Goal: Task Accomplishment & Management: Complete application form

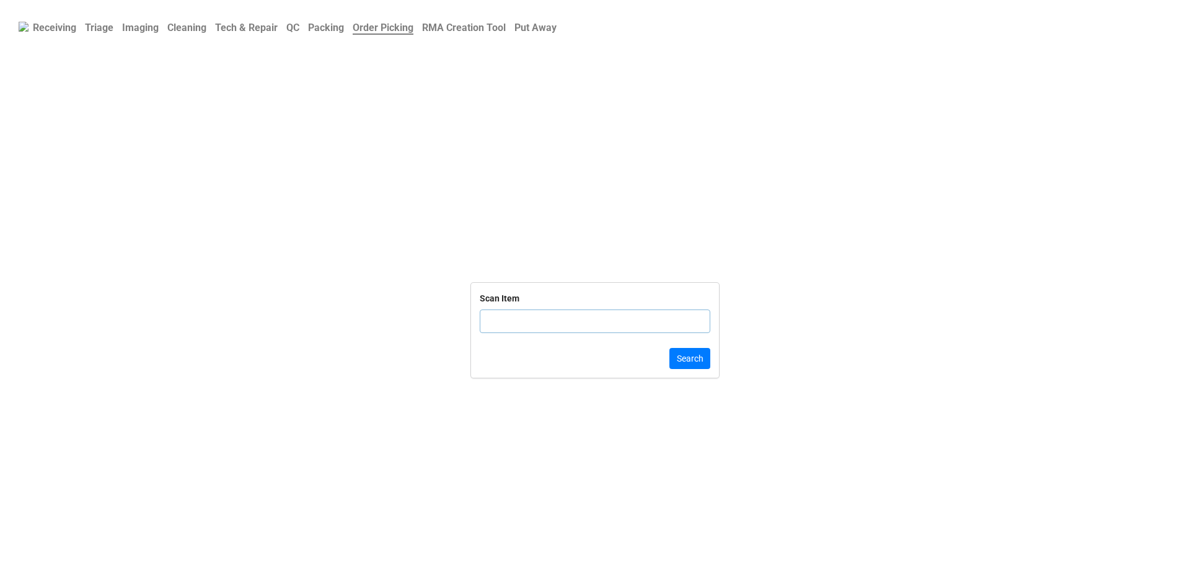
click at [298, 35] on link "QC" at bounding box center [293, 27] width 22 height 24
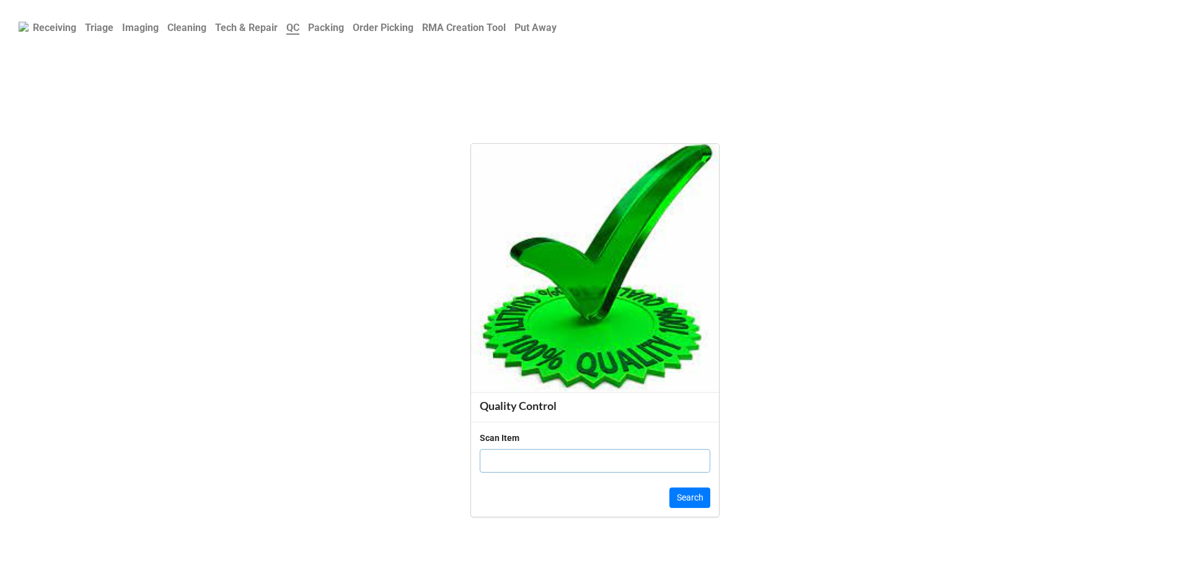
click at [517, 451] on input "text" at bounding box center [595, 461] width 231 height 24
click button "Search" at bounding box center [689, 497] width 41 height 21
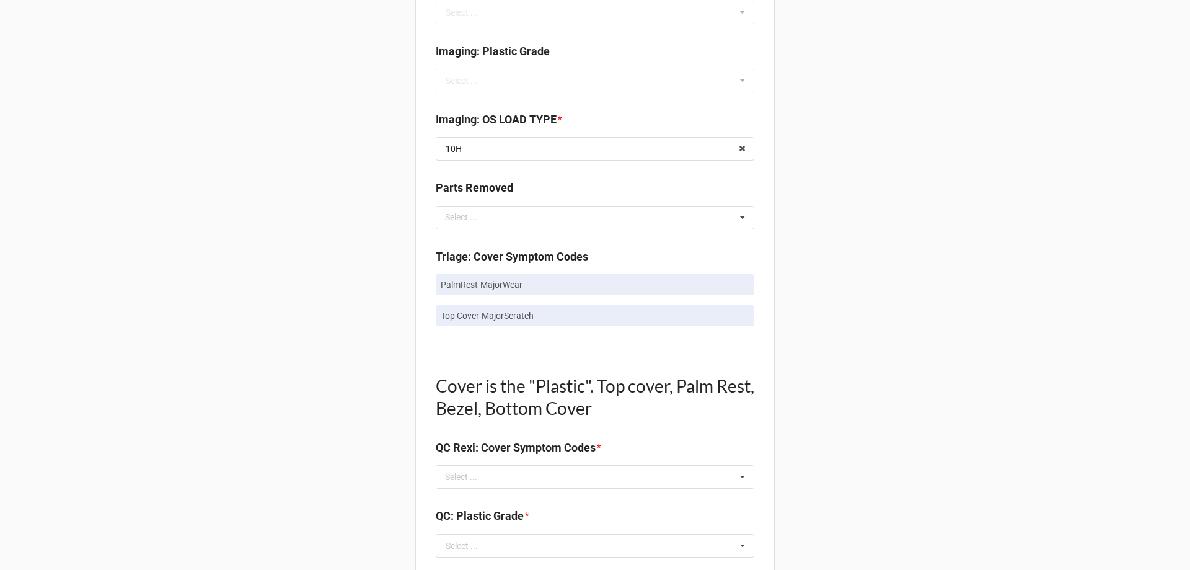
scroll to position [558, 0]
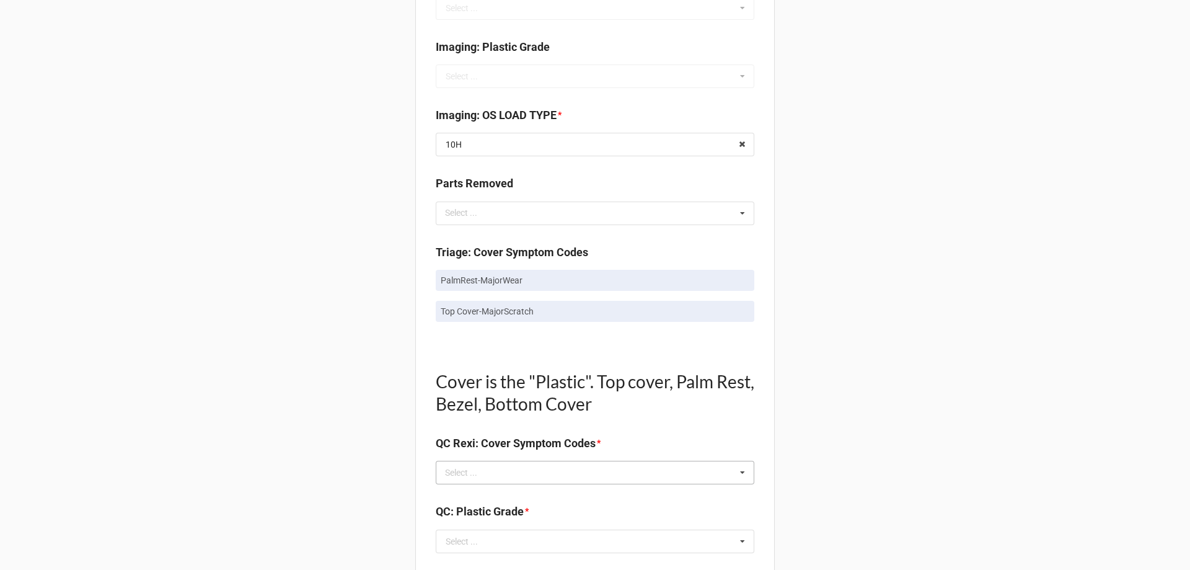
click at [568, 462] on div "Select ... No results found." at bounding box center [595, 473] width 319 height 24
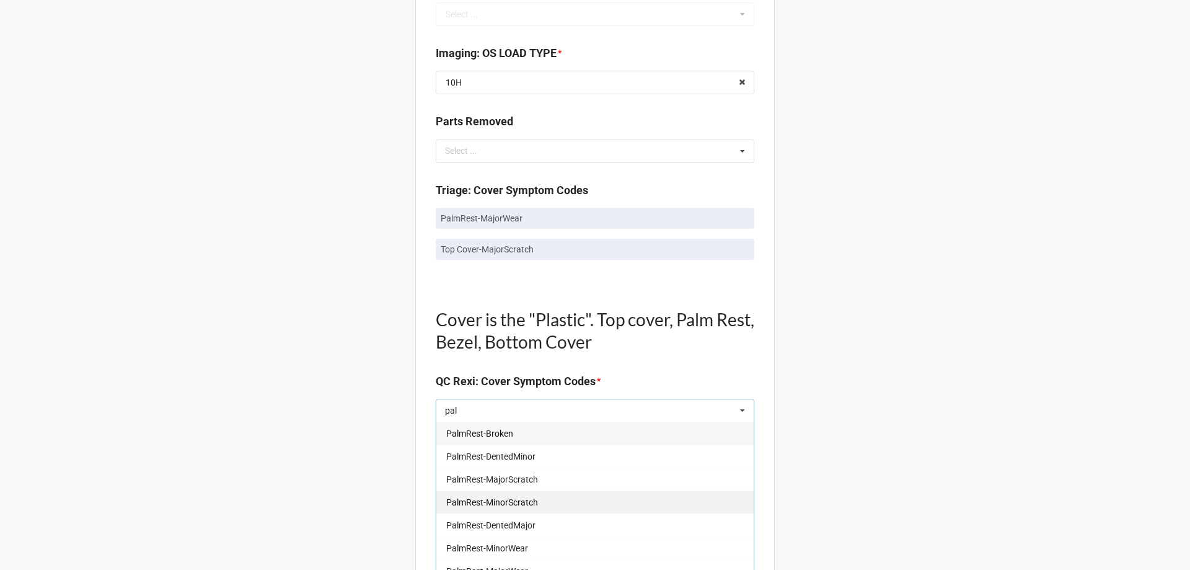
scroll to position [22, 0]
type input "pal"
click at [526, 544] on div "PalmRest-MajorWear" at bounding box center [594, 548] width 317 height 23
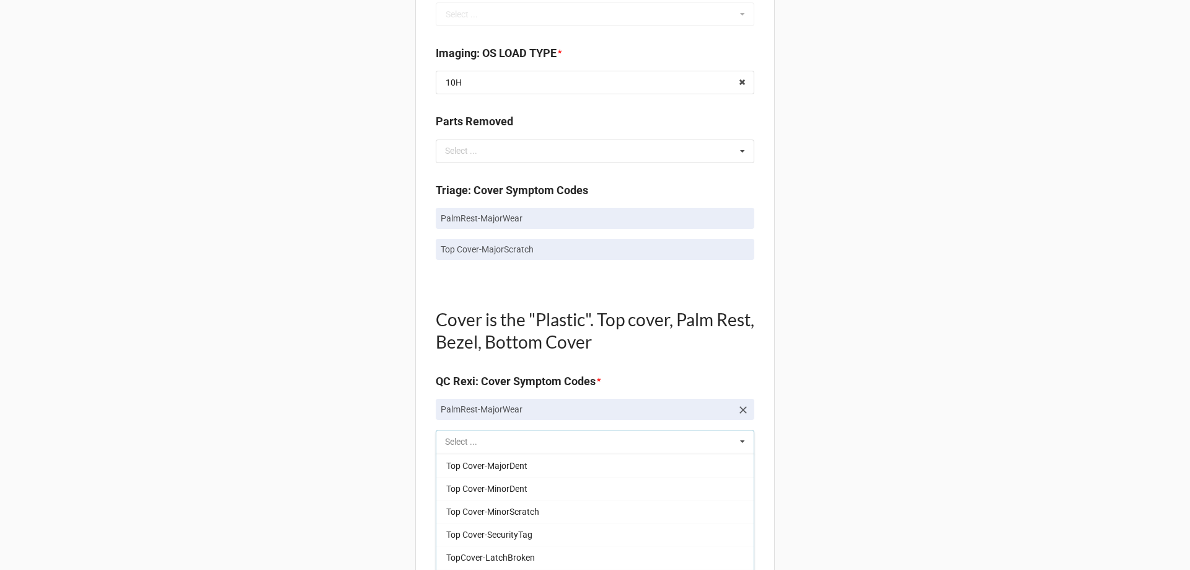
scroll to position [205, 0]
click at [351, 506] on div "Back Receiving Triage Imaging Cleaning Tech & Repair QC Packing Order Picking R…" at bounding box center [595, 464] width 1190 height 2168
click at [462, 435] on div "Select ..." at bounding box center [468, 442] width 53 height 14
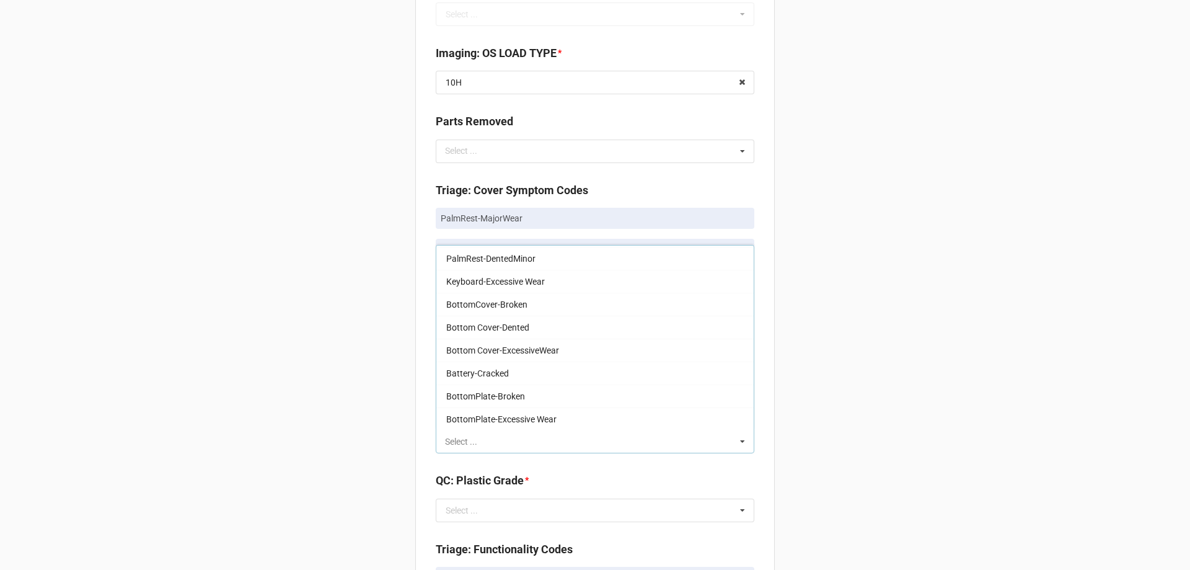
scroll to position [0, 0]
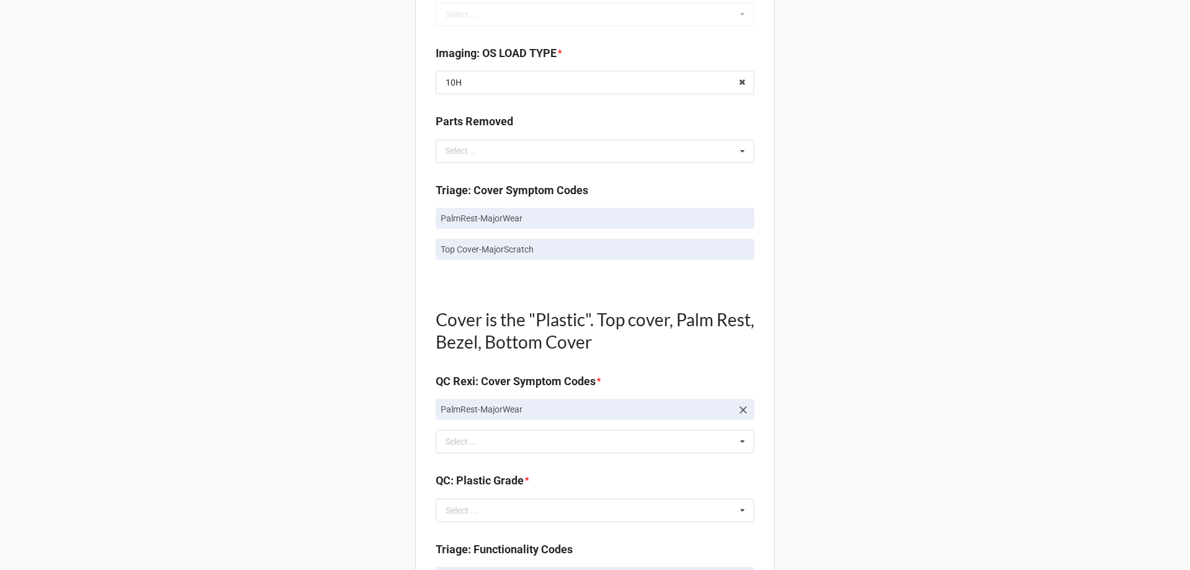
click at [352, 333] on div "Back Receiving Triage Imaging Cleaning Tech & Repair QC Packing Order Picking R…" at bounding box center [595, 464] width 1190 height 2168
click at [484, 451] on div "pal Select ... Top Cover-Broken Top Cover-MajorDent Top Cover-MinorDent Top Cov…" at bounding box center [595, 442] width 319 height 24
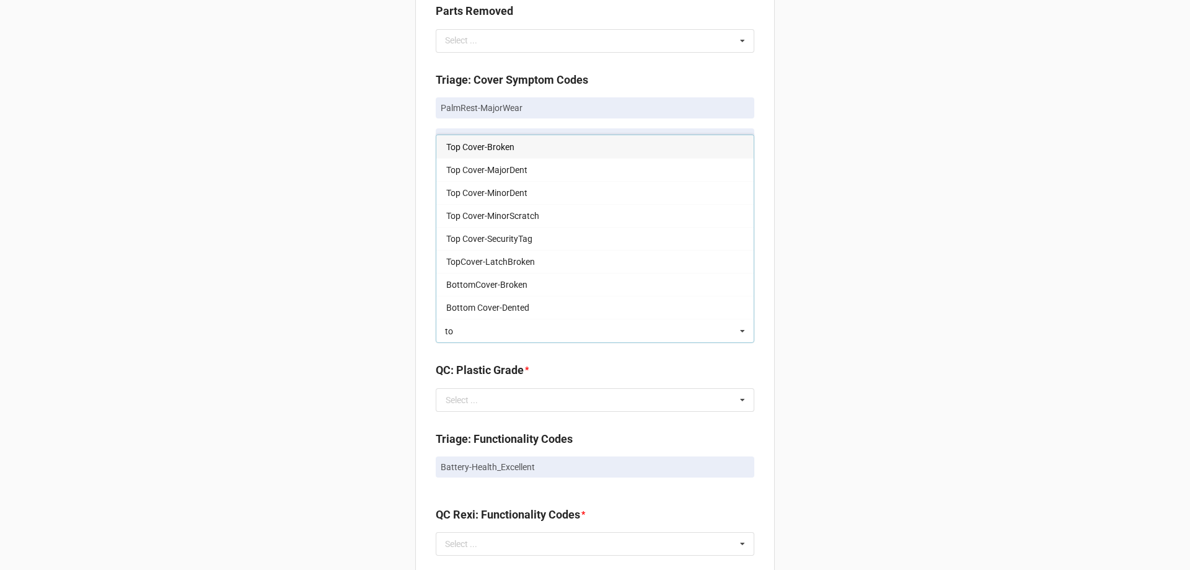
scroll to position [744, 0]
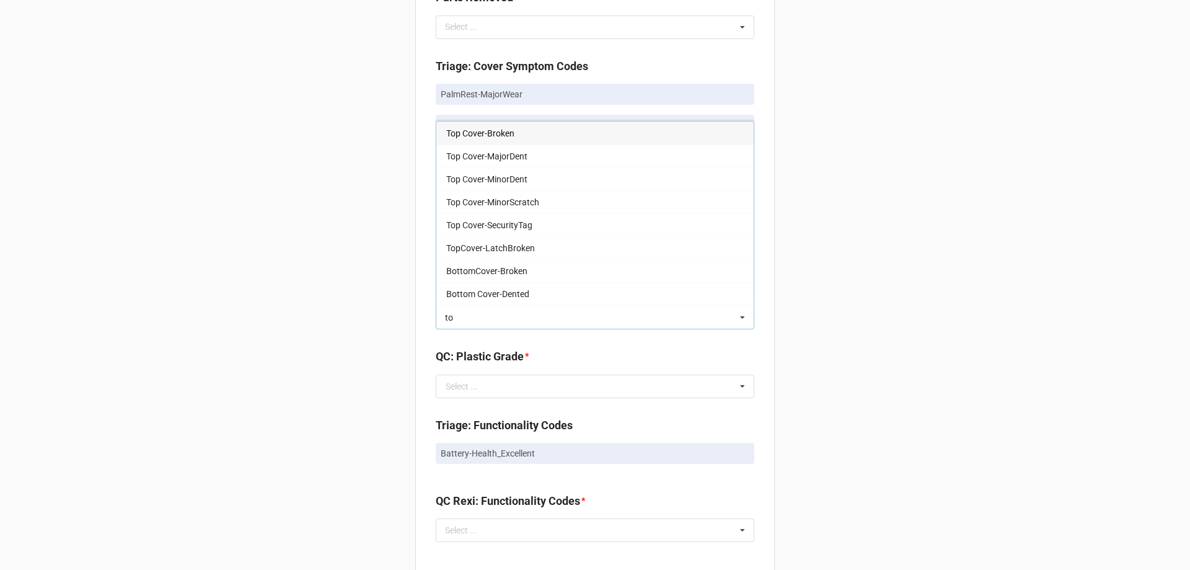
type input "to"
click at [307, 268] on div "Back Receiving Triage Imaging Cleaning Tech & Repair QC Packing Order Picking R…" at bounding box center [595, 340] width 1190 height 2168
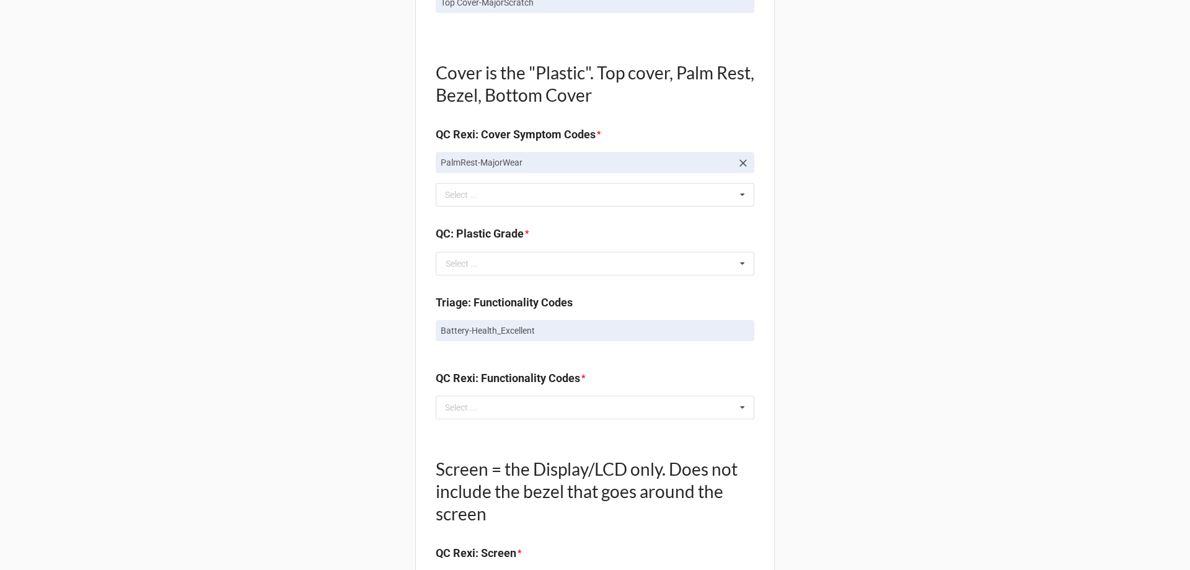
scroll to position [868, 0]
click at [487, 194] on div "Select ..." at bounding box center [468, 194] width 53 height 14
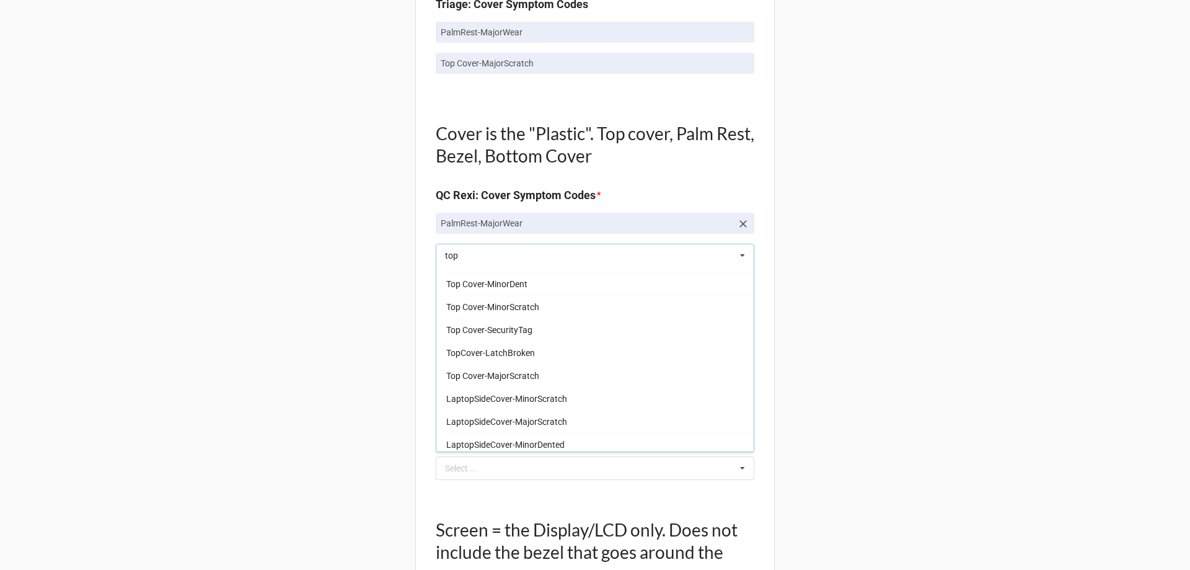
scroll to position [62, 0]
type input "top"
click at [533, 349] on span "Top Cover-MajorScratch" at bounding box center [492, 354] width 93 height 10
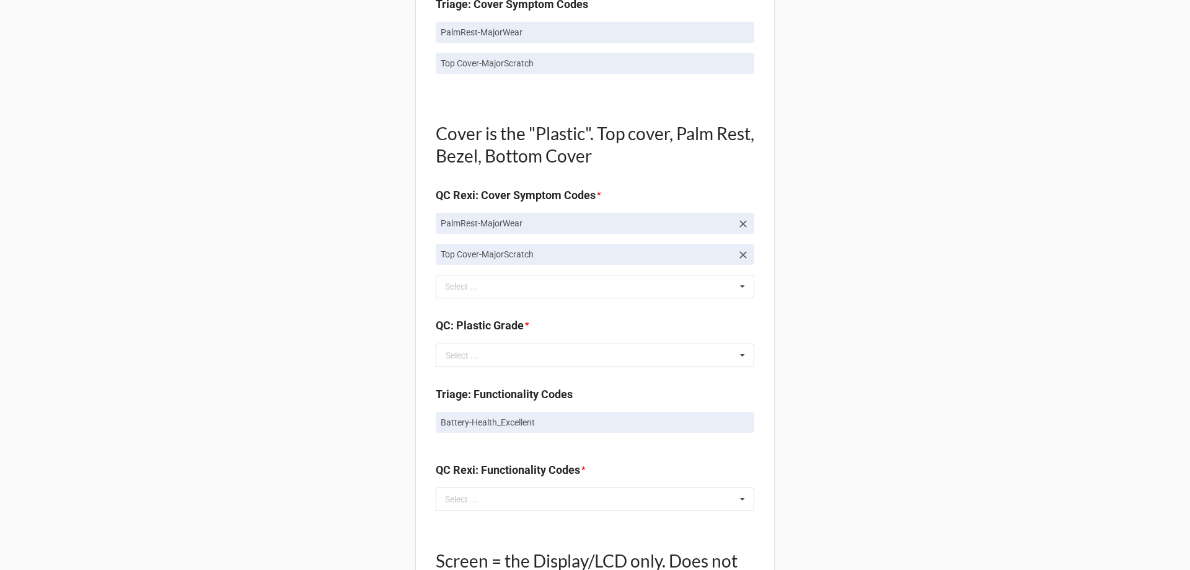
click at [285, 351] on div "Back Receiving Triage Imaging Cleaning Tech & Repair QC Packing Order Picking R…" at bounding box center [595, 293] width 1190 height 2199
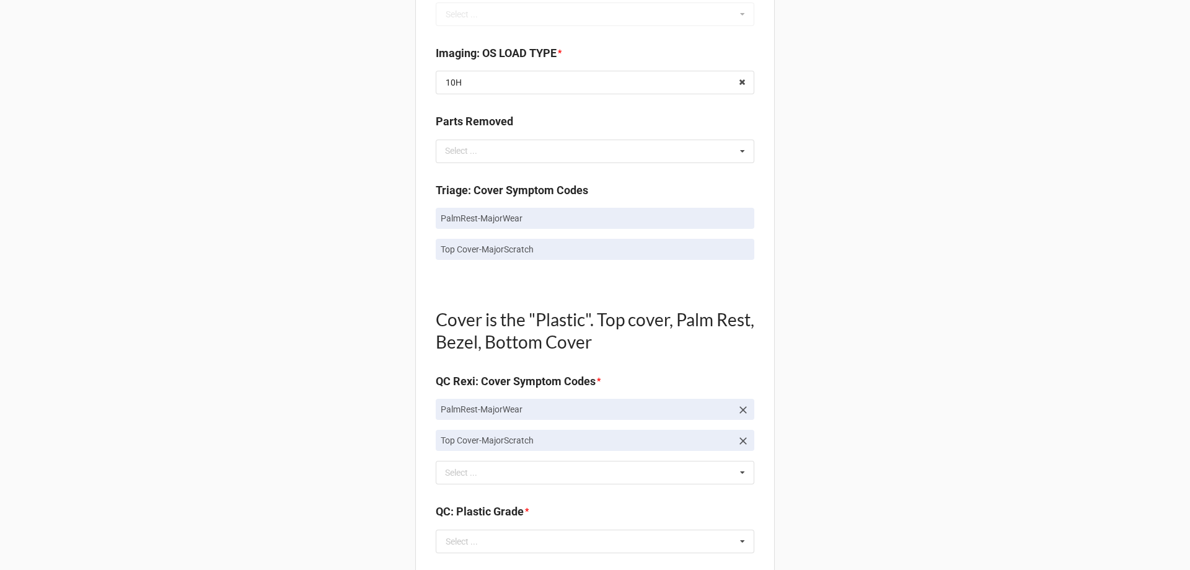
scroll to position [744, 0]
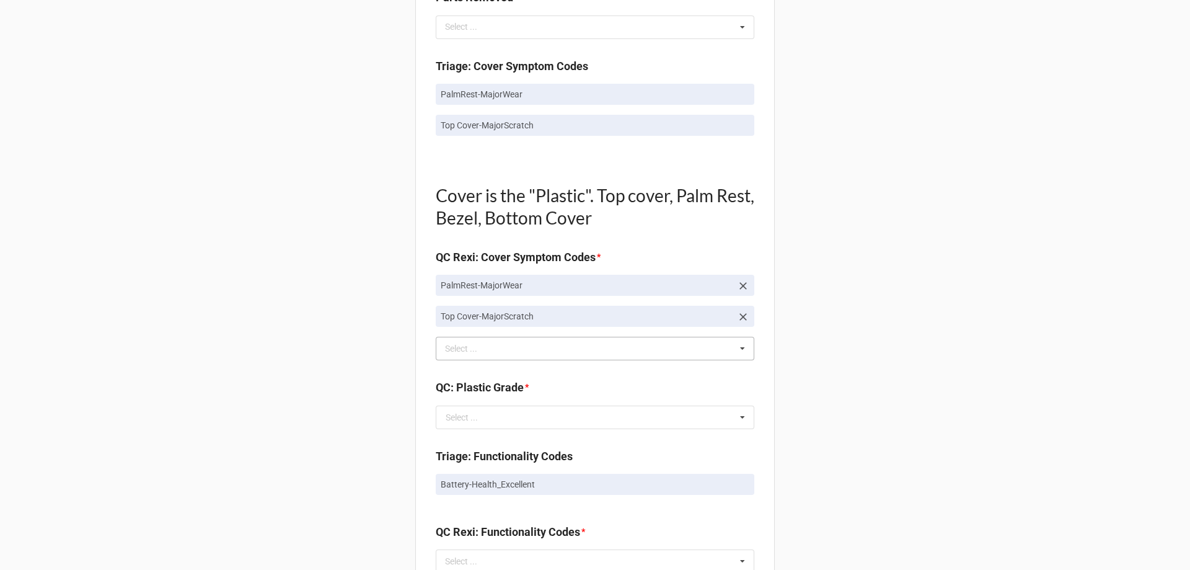
click at [466, 350] on div "Select ..." at bounding box center [468, 349] width 53 height 14
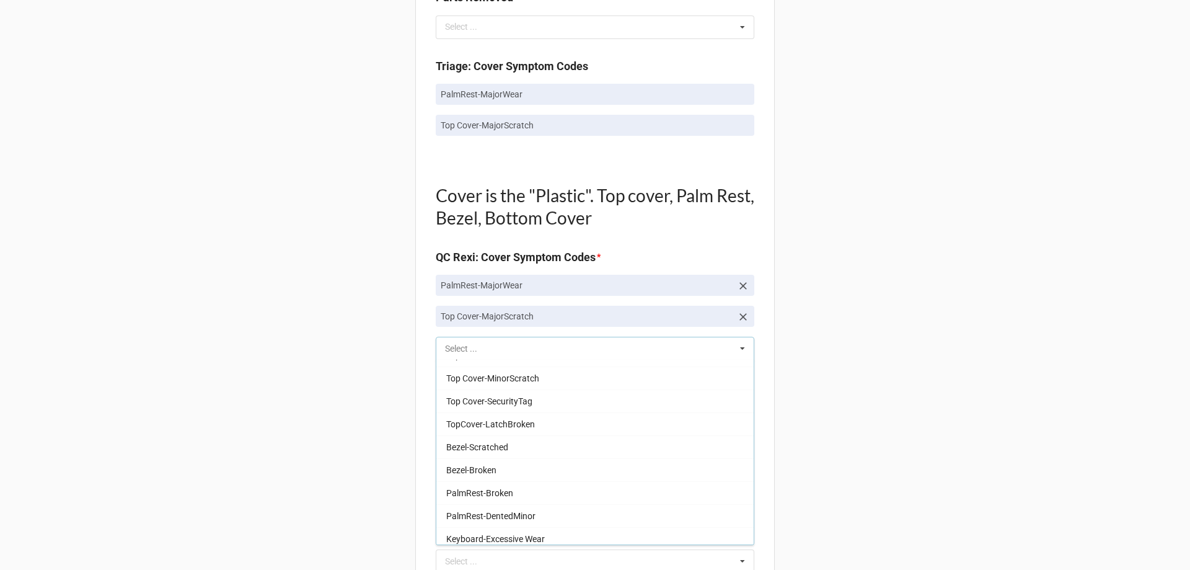
scroll to position [0, 0]
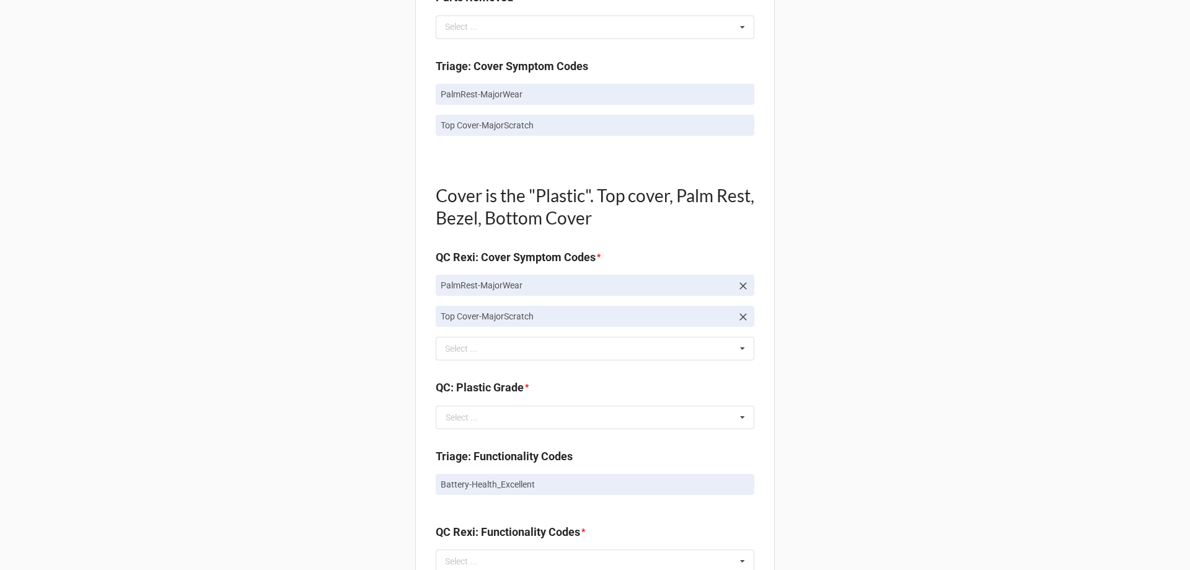
click at [343, 386] on div "Back Receiving Triage Imaging Cleaning Tech & Repair QC Packing Order Picking R…" at bounding box center [595, 355] width 1190 height 2199
click at [549, 399] on b "QC: Plastic Grade *" at bounding box center [595, 390] width 319 height 22
click at [547, 407] on input "text" at bounding box center [595, 417] width 317 height 22
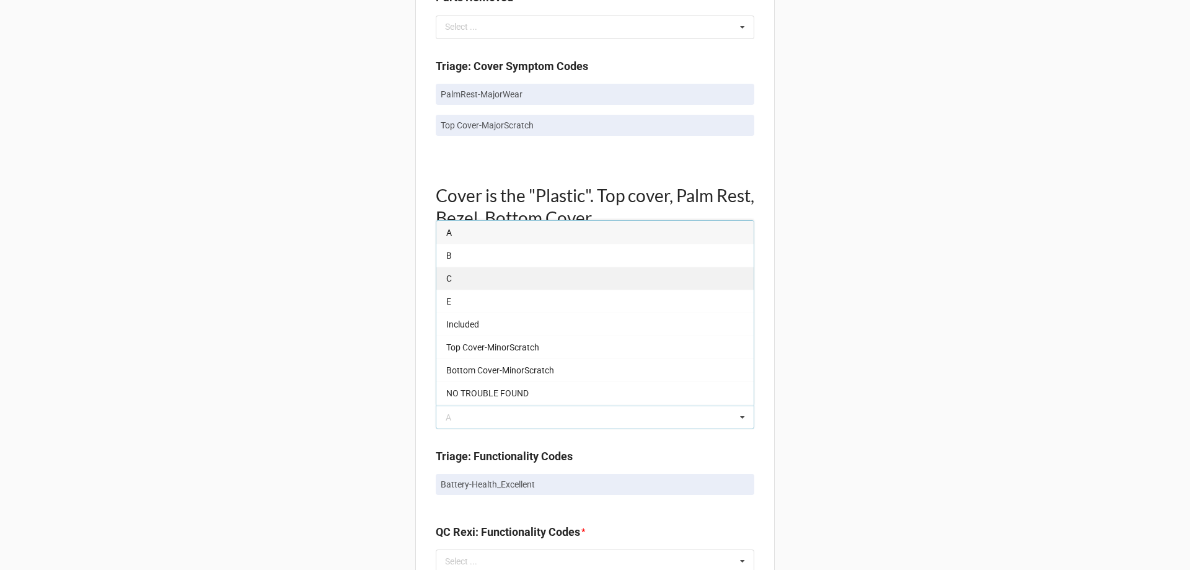
click at [492, 285] on div "C" at bounding box center [594, 278] width 317 height 23
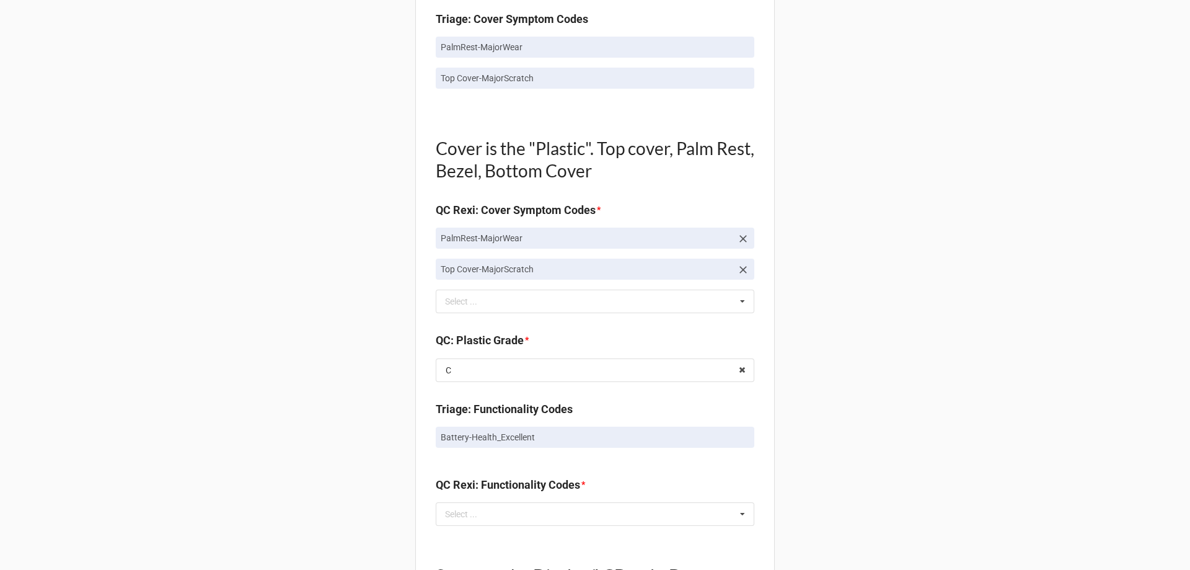
scroll to position [868, 0]
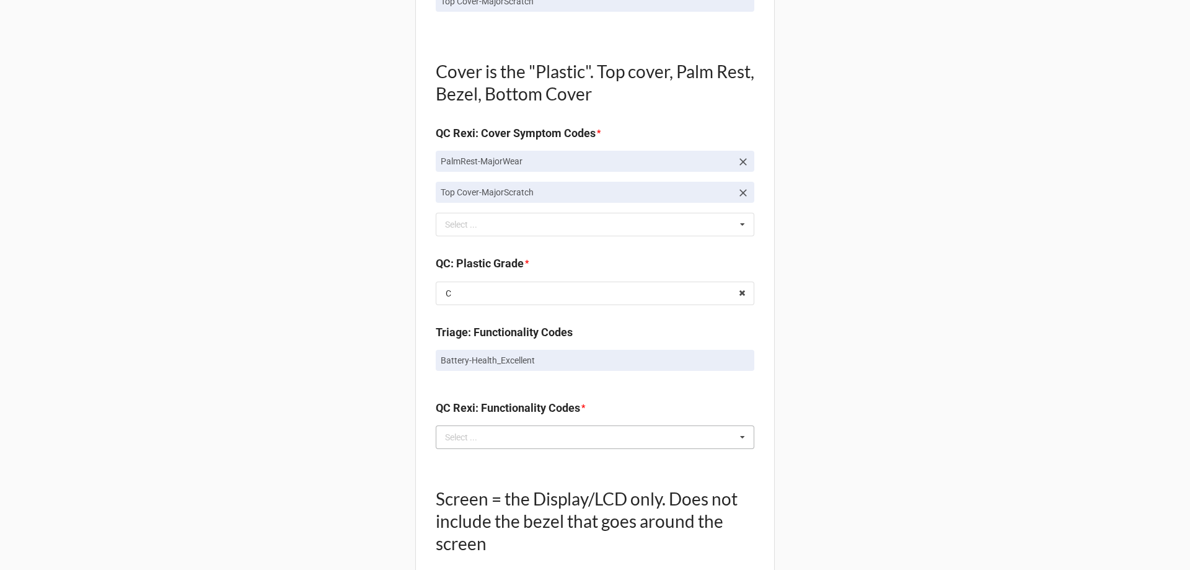
click at [492, 436] on div "Select ... No results found." at bounding box center [595, 437] width 319 height 24
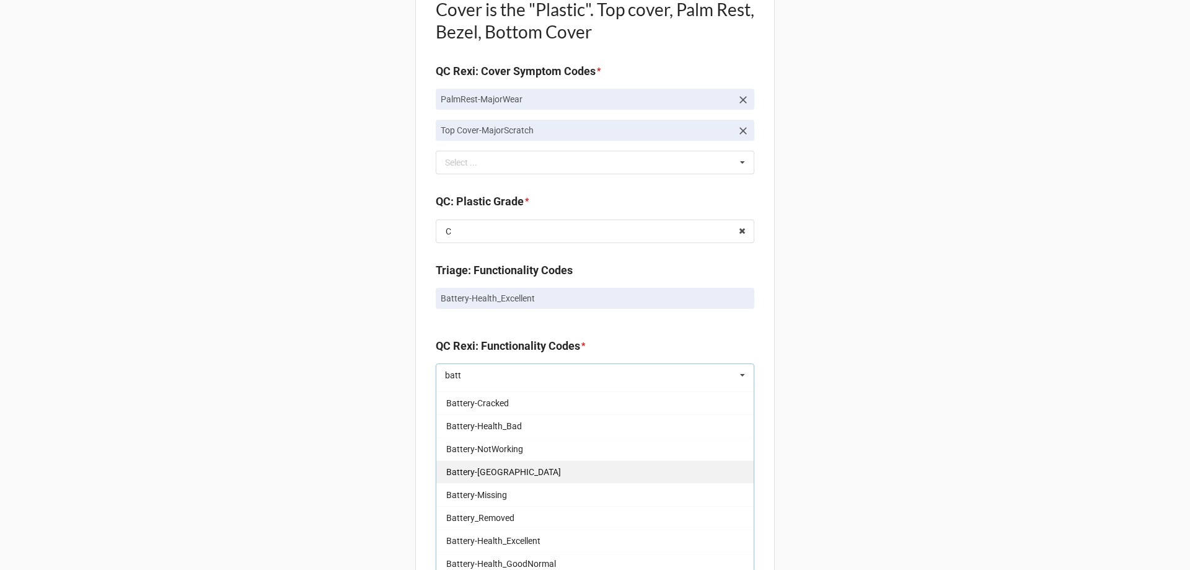
scroll to position [62, 0]
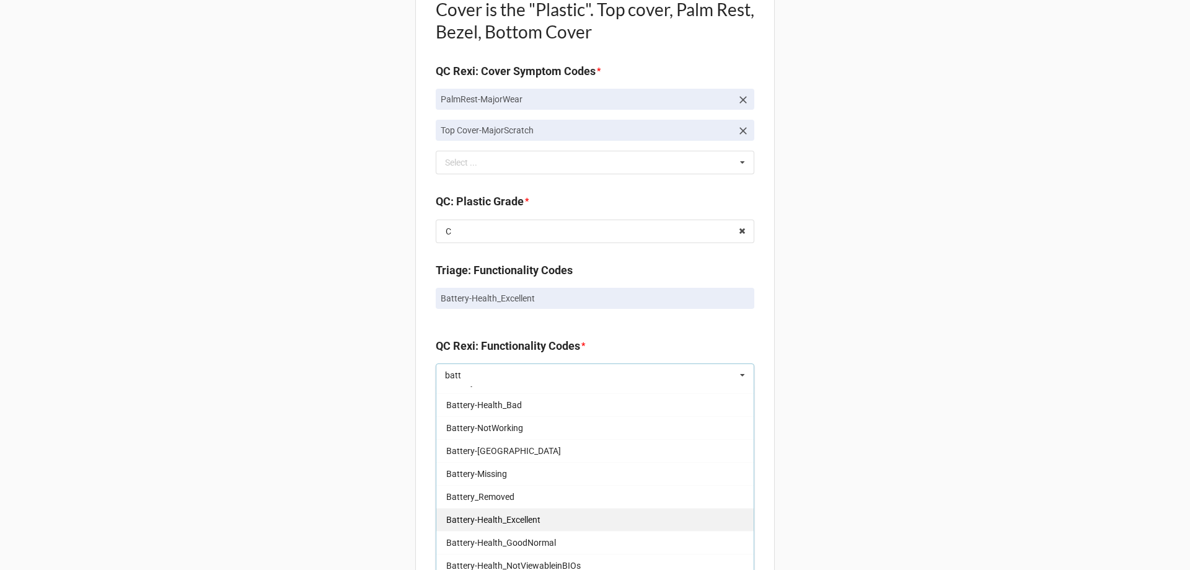
type input "batt"
click at [518, 519] on span "Battery-Health_Excellent" at bounding box center [493, 520] width 94 height 10
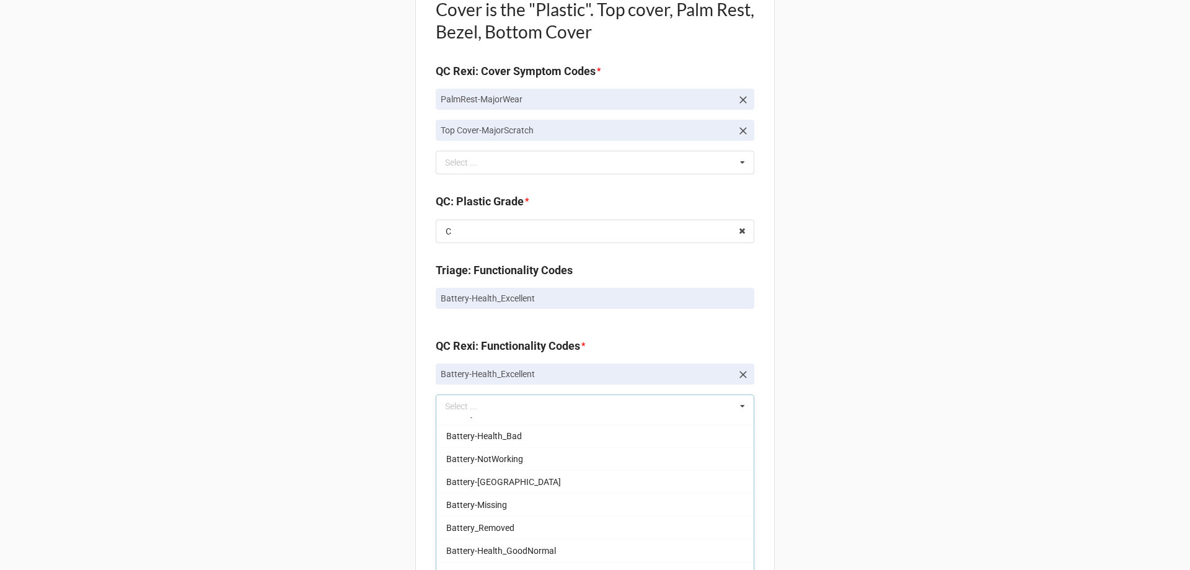
click at [293, 495] on div "Back Receiving Triage Imaging Cleaning Tech & Repair QC Packing Order Picking R…" at bounding box center [595, 185] width 1190 height 2230
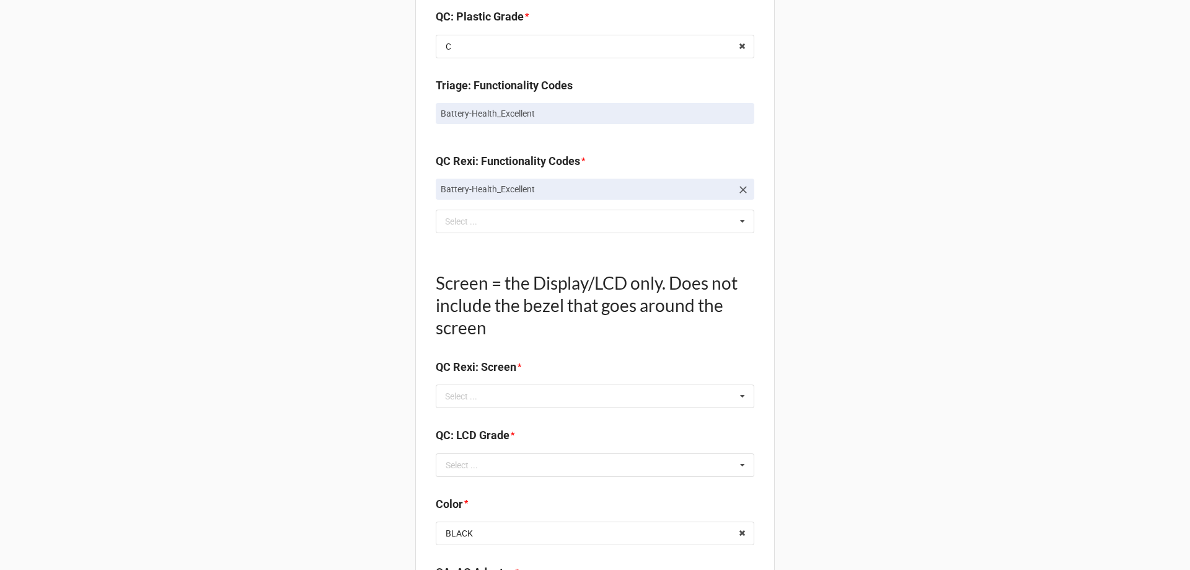
scroll to position [1116, 0]
click at [492, 396] on div "Select ... No results found." at bounding box center [595, 395] width 319 height 24
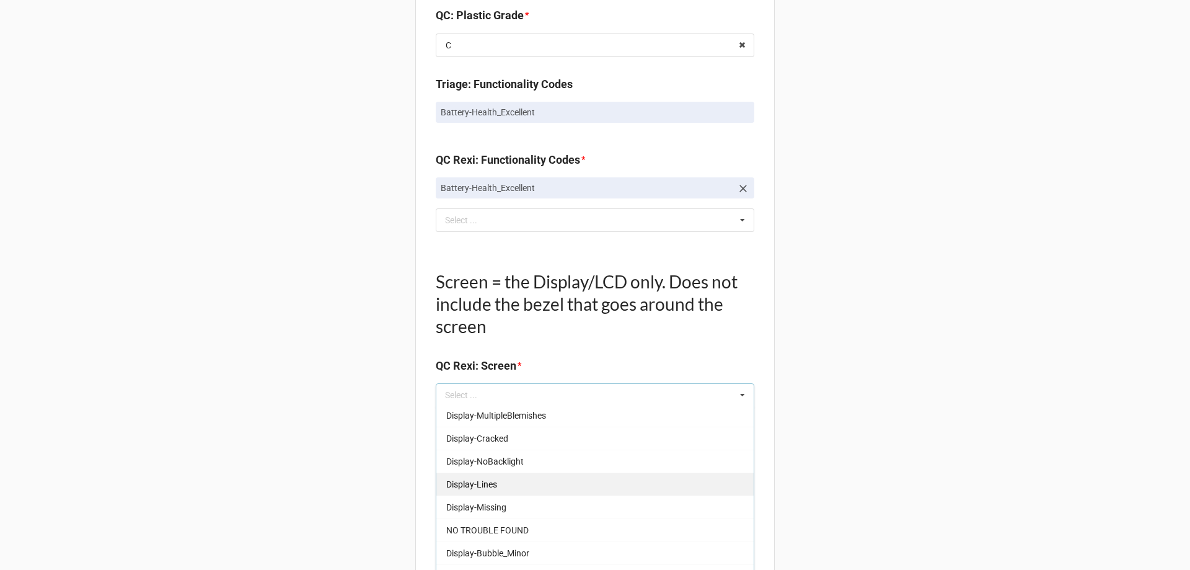
click at [493, 527] on span "NO TROUBLE FOUND" at bounding box center [487, 530] width 82 height 10
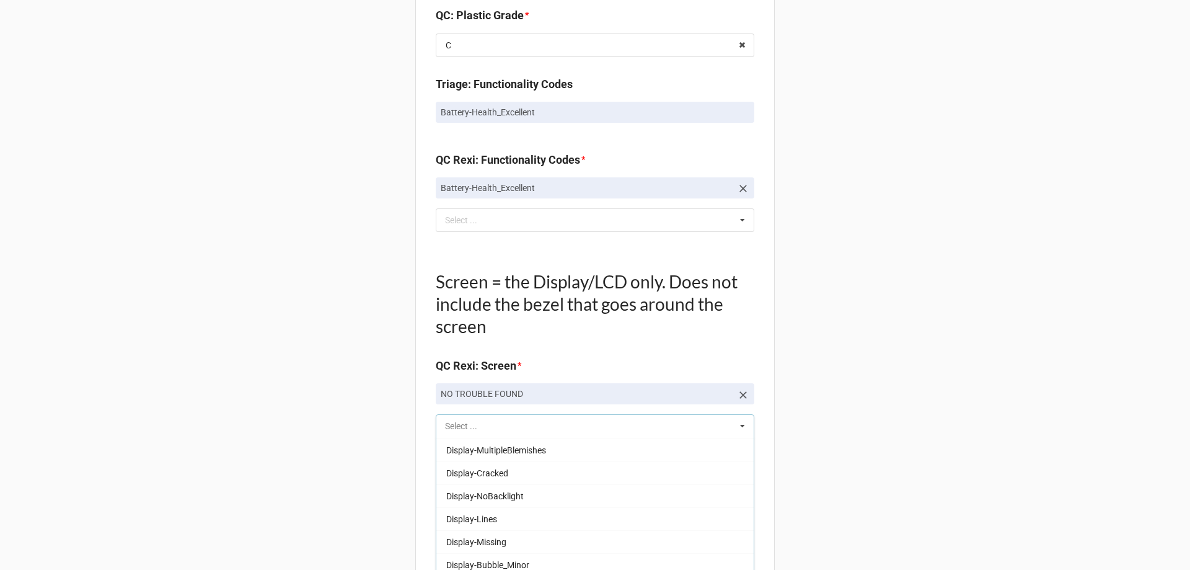
scroll to position [182, 0]
click at [247, 506] on div "Back Receiving Triage Imaging Cleaning Tech & Repair QC Packing Order Picking R…" at bounding box center [595, 14] width 1190 height 2261
click at [471, 493] on div "Select ..." at bounding box center [462, 494] width 32 height 9
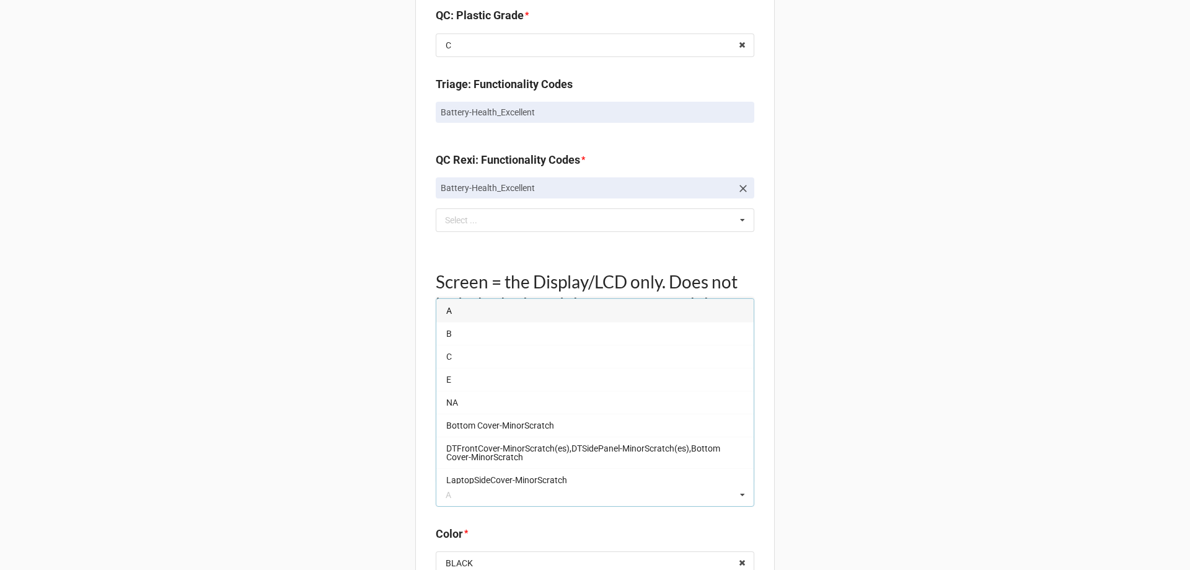
click at [453, 310] on div "A" at bounding box center [594, 310] width 317 height 23
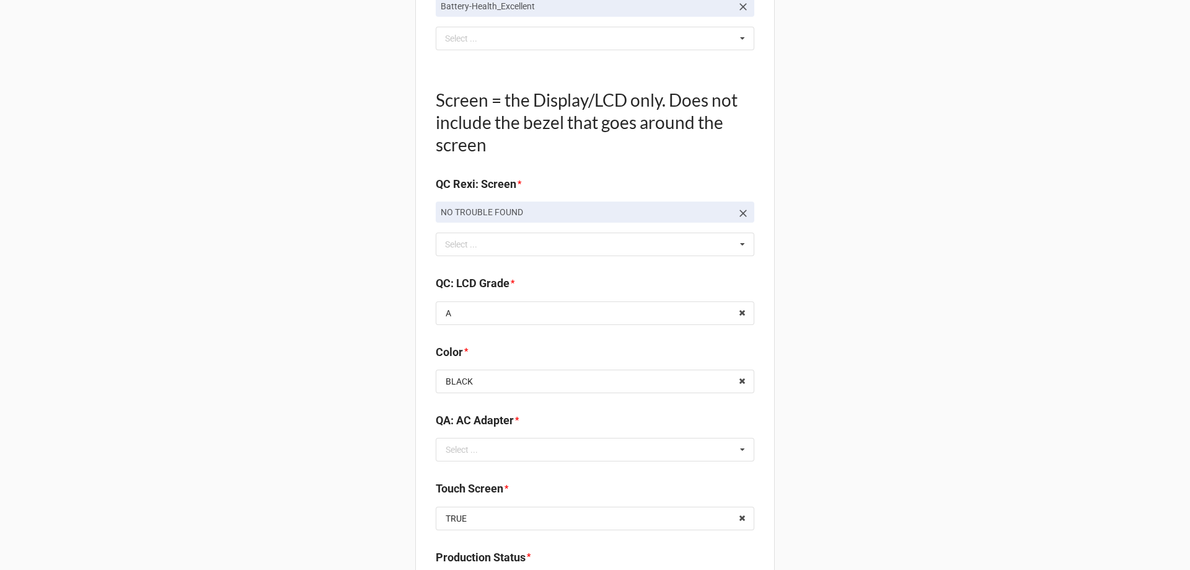
scroll to position [1302, 0]
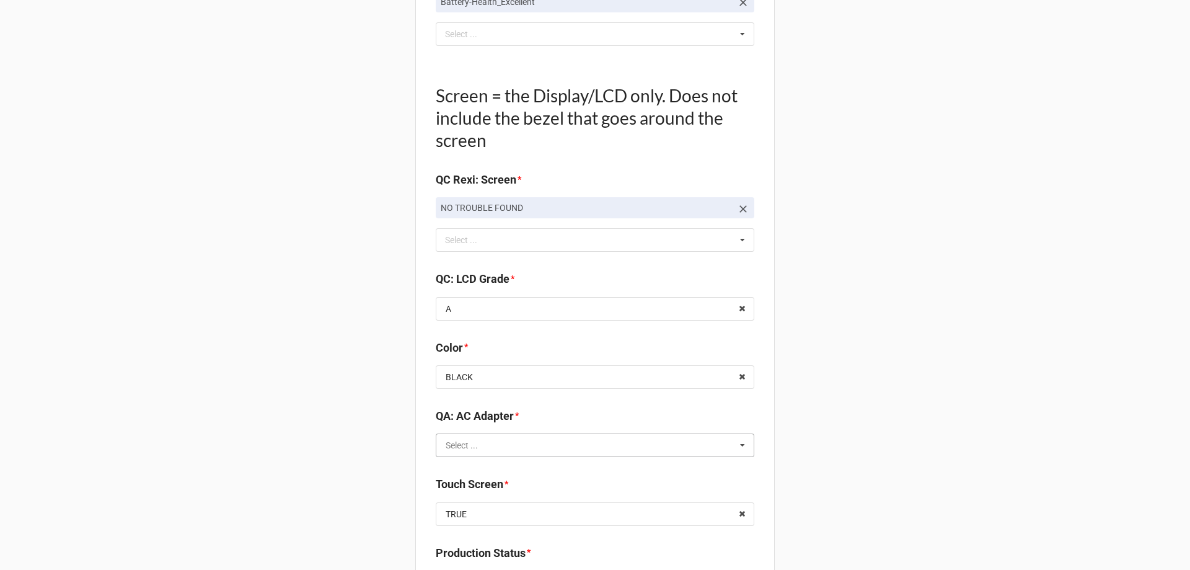
click at [502, 451] on input "text" at bounding box center [595, 445] width 317 height 22
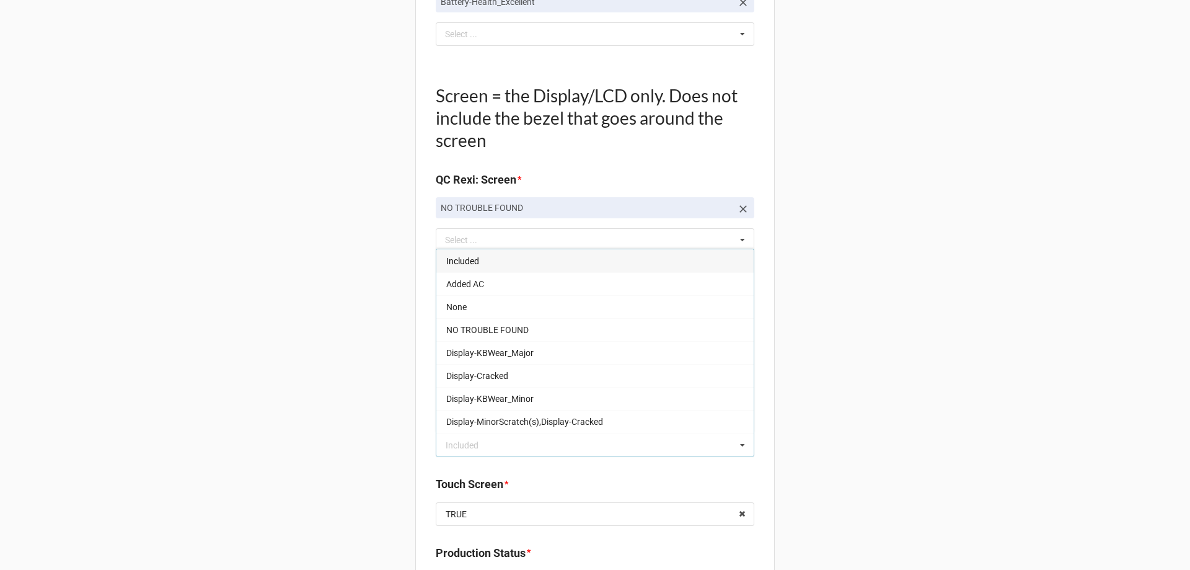
click at [507, 259] on div "Included" at bounding box center [594, 260] width 317 height 23
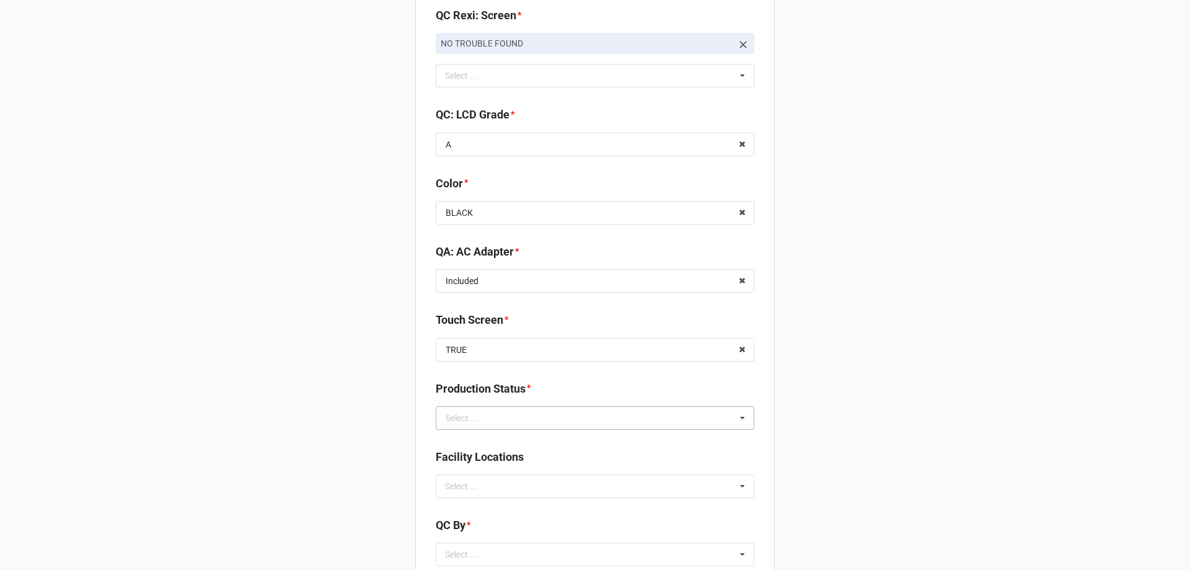
scroll to position [1488, 0]
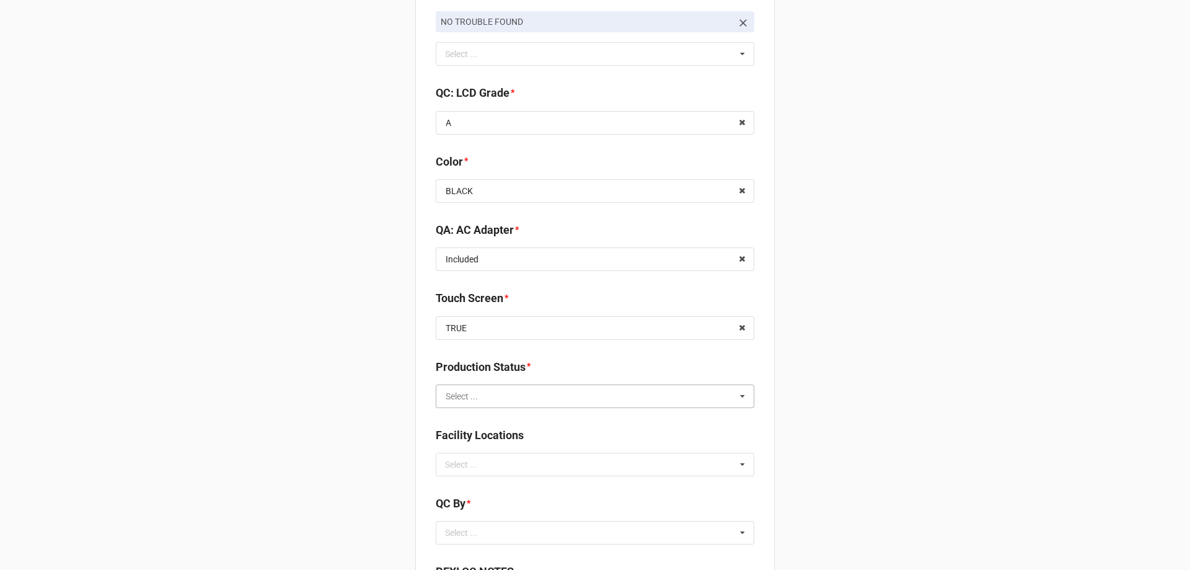
click at [528, 402] on input "text" at bounding box center [595, 396] width 317 height 22
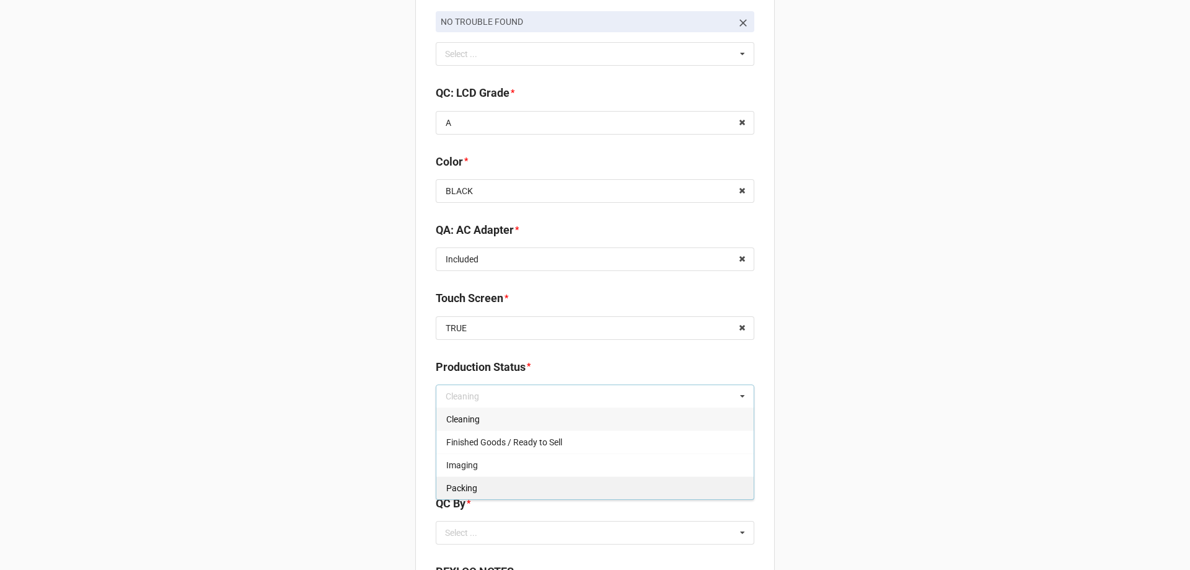
click at [490, 479] on div "Packing" at bounding box center [594, 487] width 317 height 23
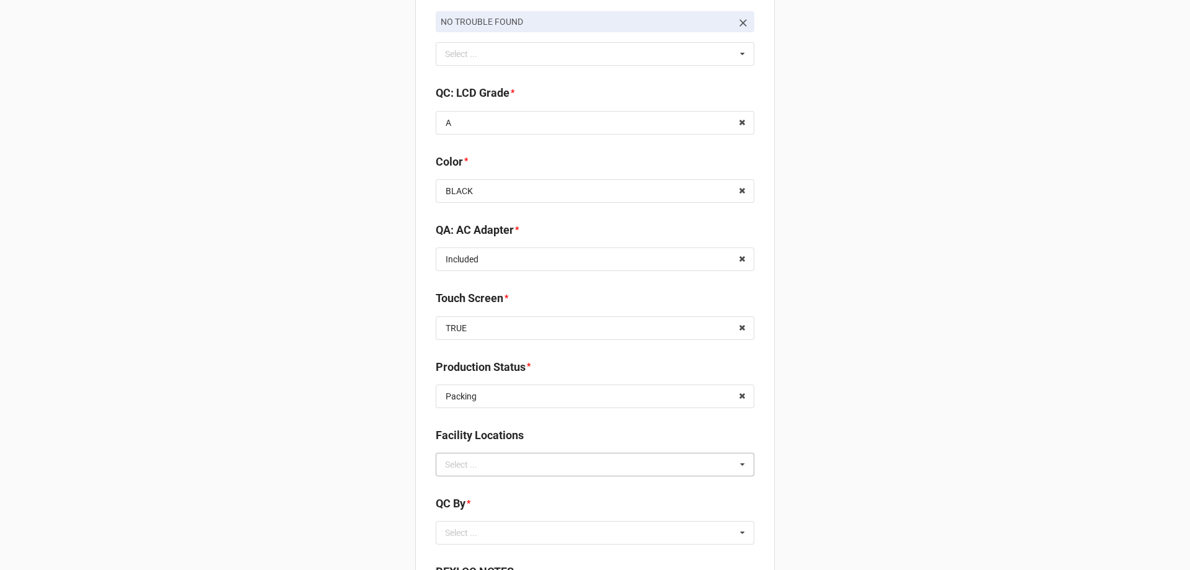
click at [462, 474] on div "Select ... No results found." at bounding box center [595, 465] width 319 height 24
type input "re"
click at [471, 490] on span "RECV.DLL.PROCESSING" at bounding box center [493, 487] width 94 height 10
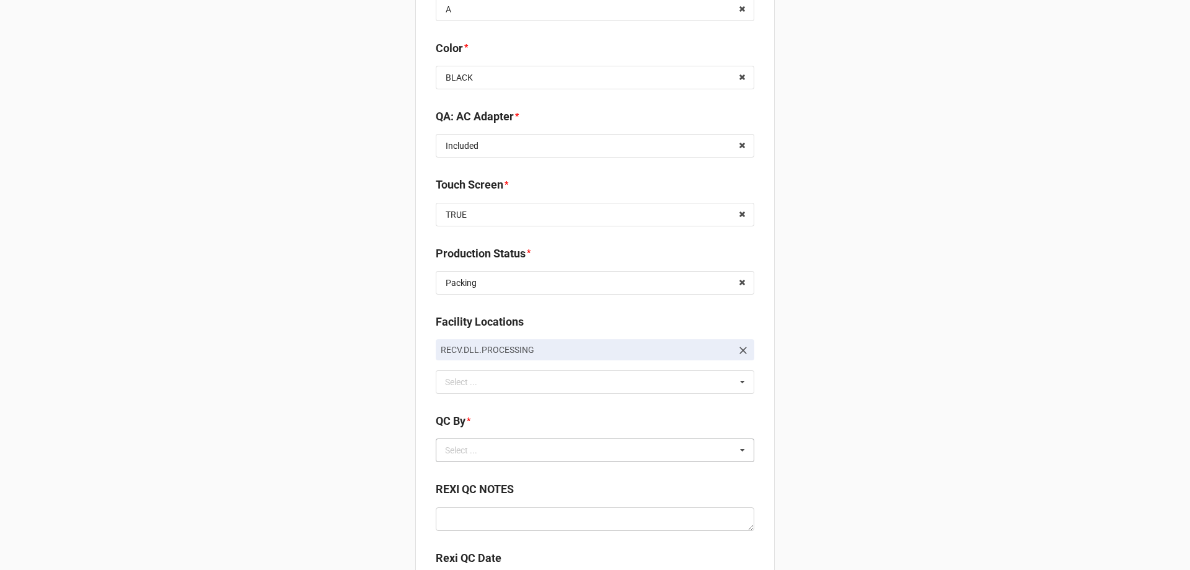
scroll to position [1612, 0]
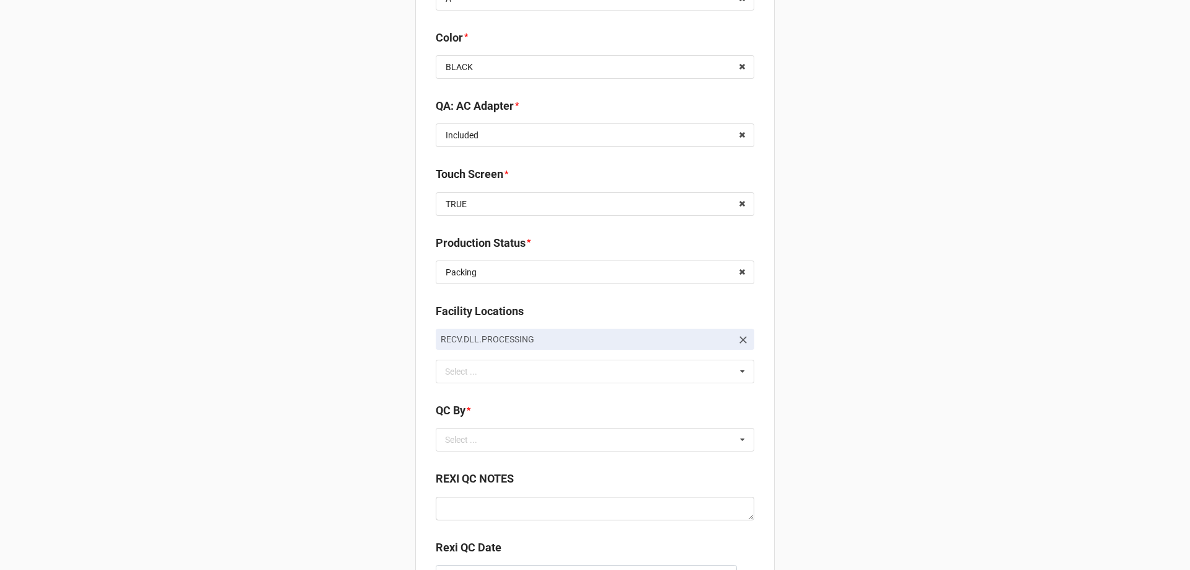
click at [497, 454] on div "QC By * Select ... No results found." at bounding box center [595, 431] width 319 height 58
click at [497, 446] on div "Select ... No results found." at bounding box center [595, 440] width 319 height 24
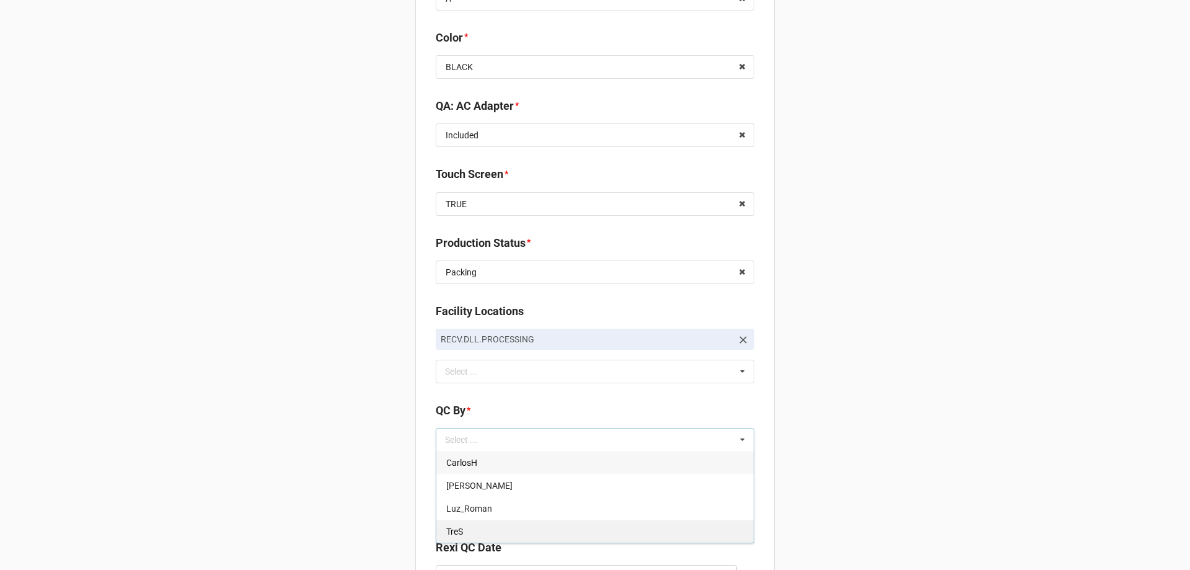
click at [466, 524] on div "TreS" at bounding box center [594, 530] width 317 height 23
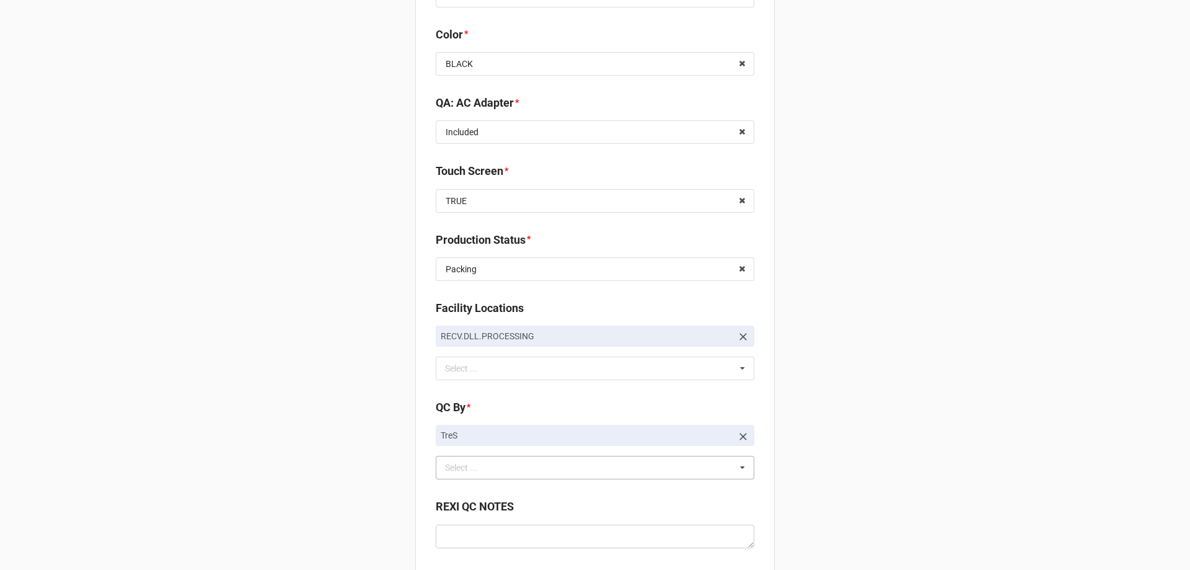
scroll to position [1753, 0]
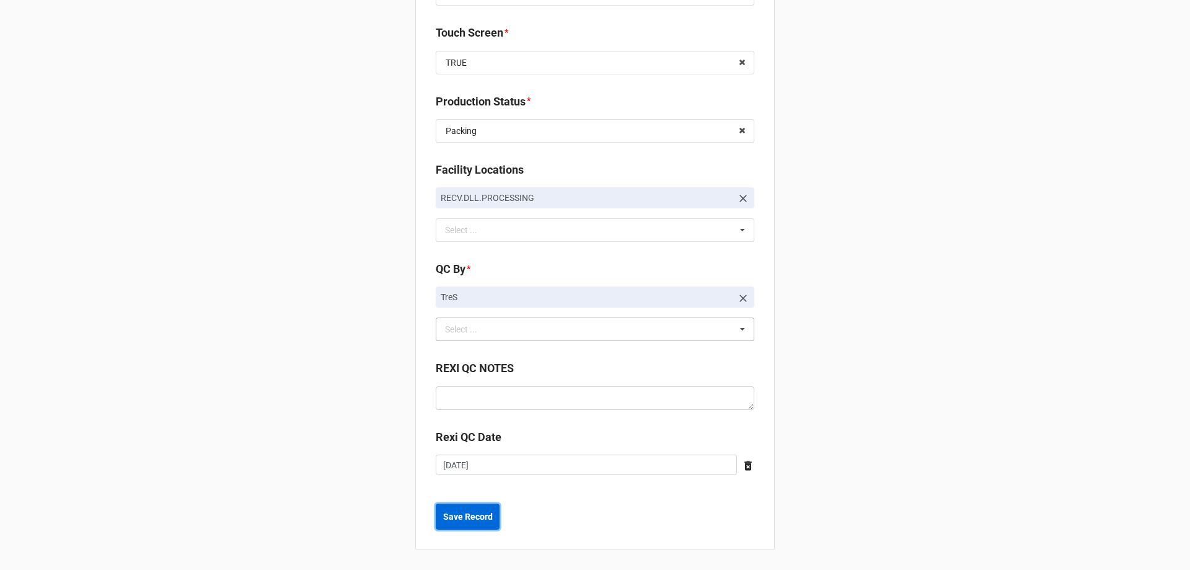
click at [467, 523] on button "Save Record" at bounding box center [468, 516] width 64 height 26
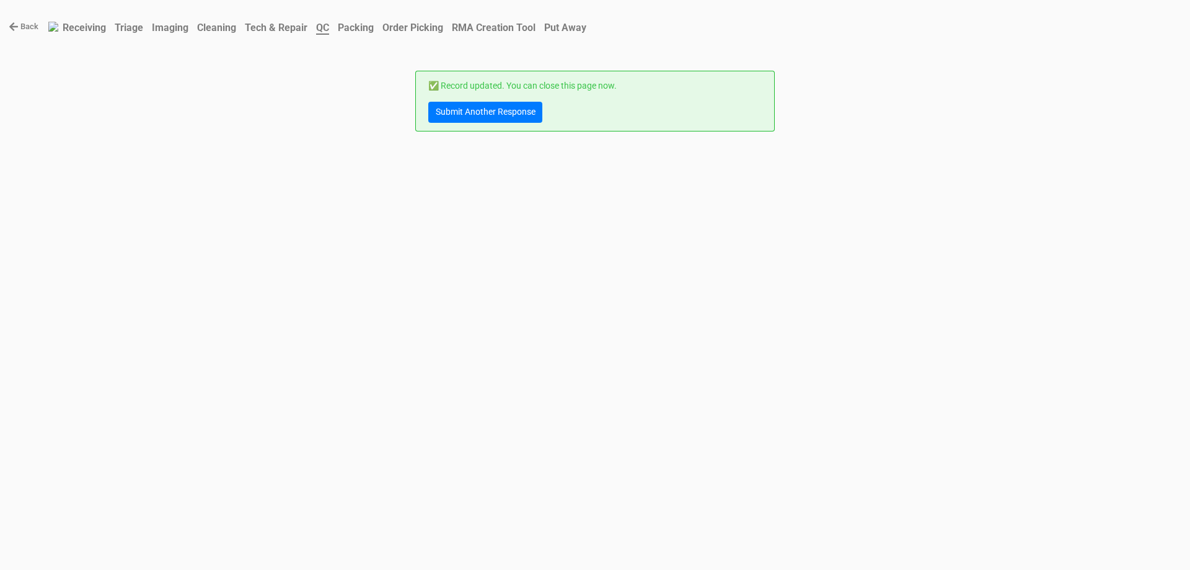
scroll to position [0, 0]
